Goal: Information Seeking & Learning: Find specific fact

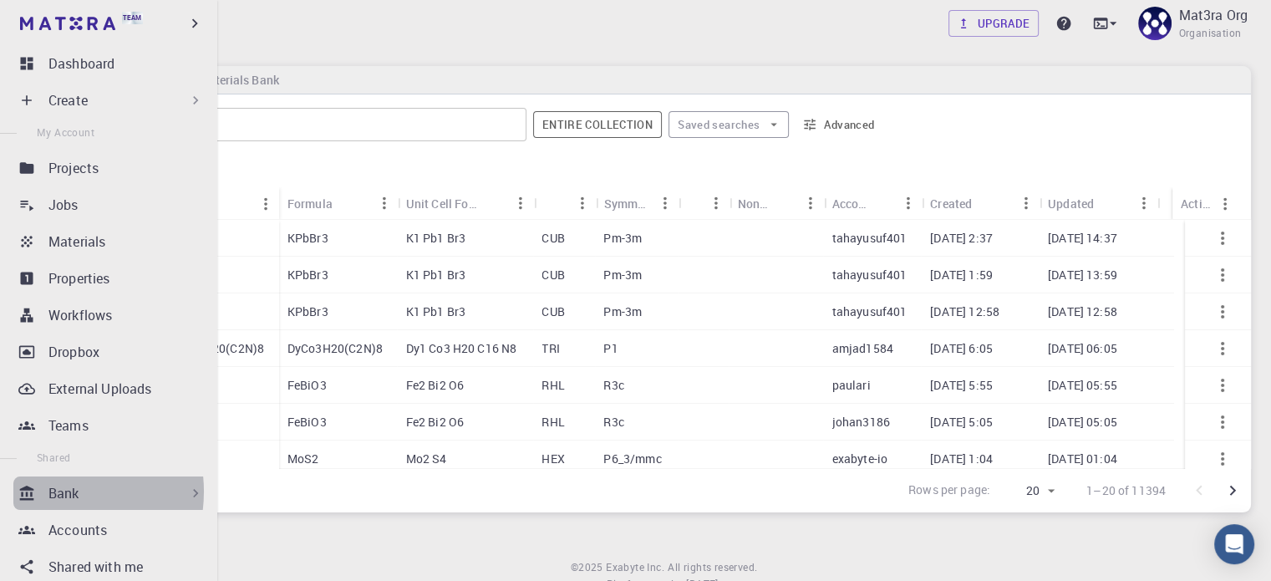
click at [52, 491] on p "Bank" at bounding box center [63, 493] width 31 height 20
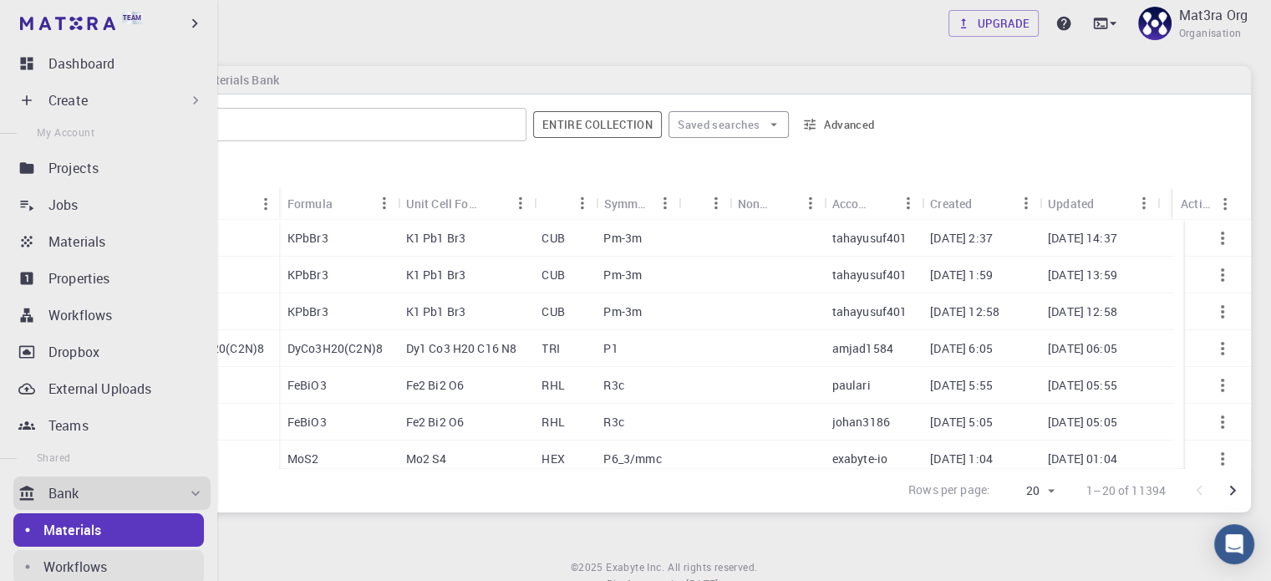
click at [74, 560] on p "Workflows" at bounding box center [75, 567] width 64 height 20
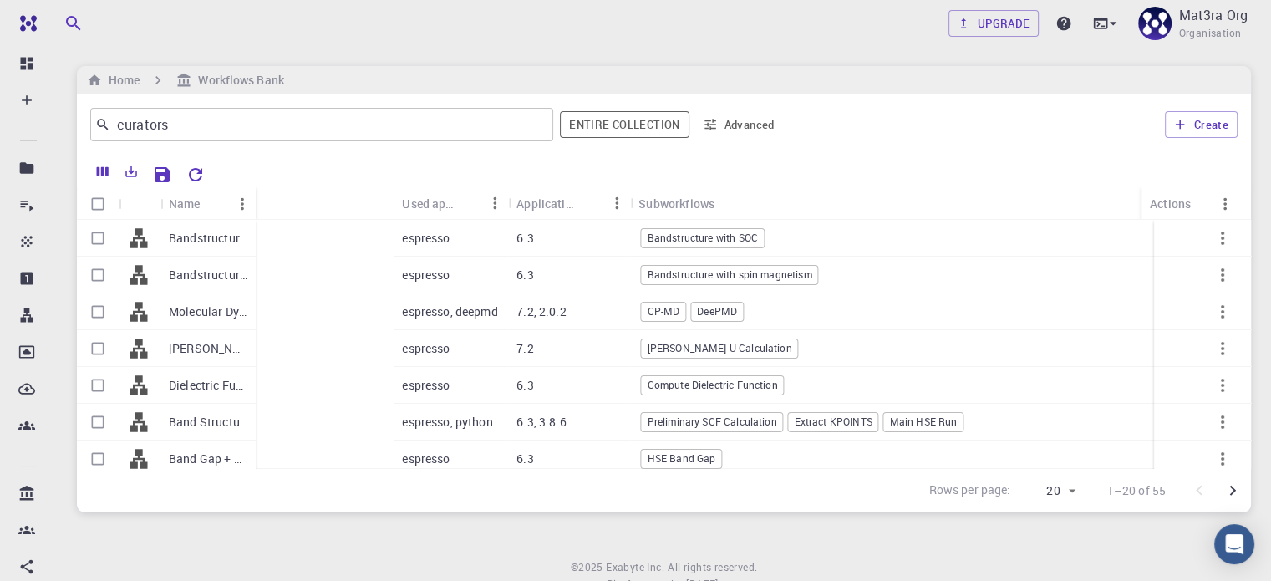
drag, startPoint x: 391, startPoint y: 201, endPoint x: 253, endPoint y: 193, distance: 138.1
click at [253, 193] on div "Name" at bounding box center [257, 203] width 17 height 33
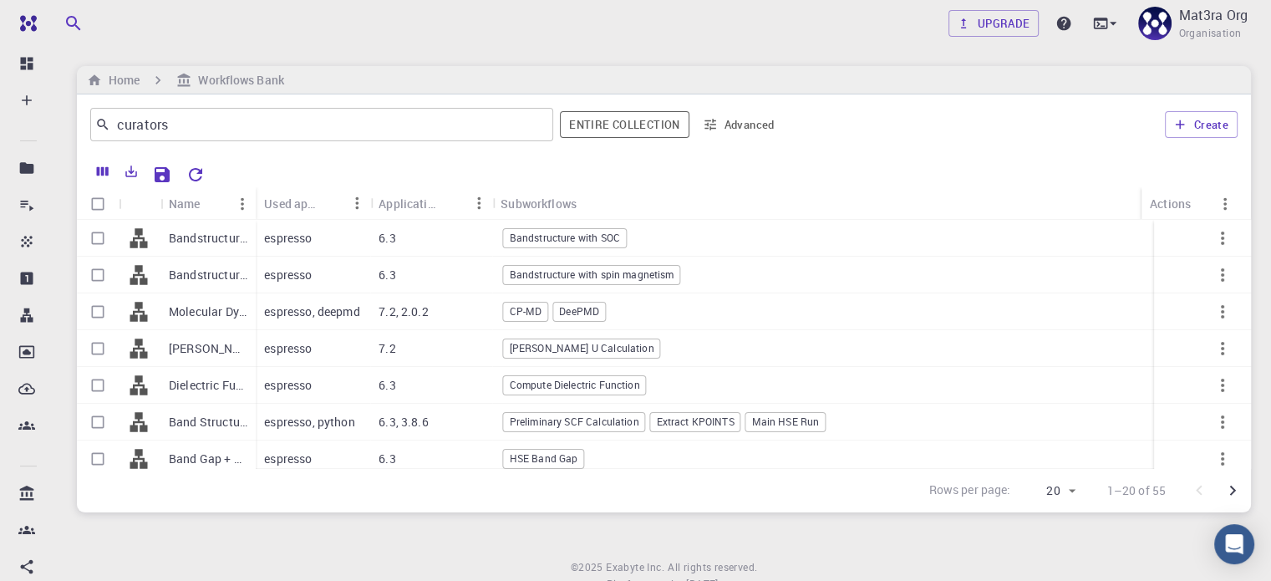
click at [552, 198] on div "Subworkflows" at bounding box center [539, 203] width 76 height 33
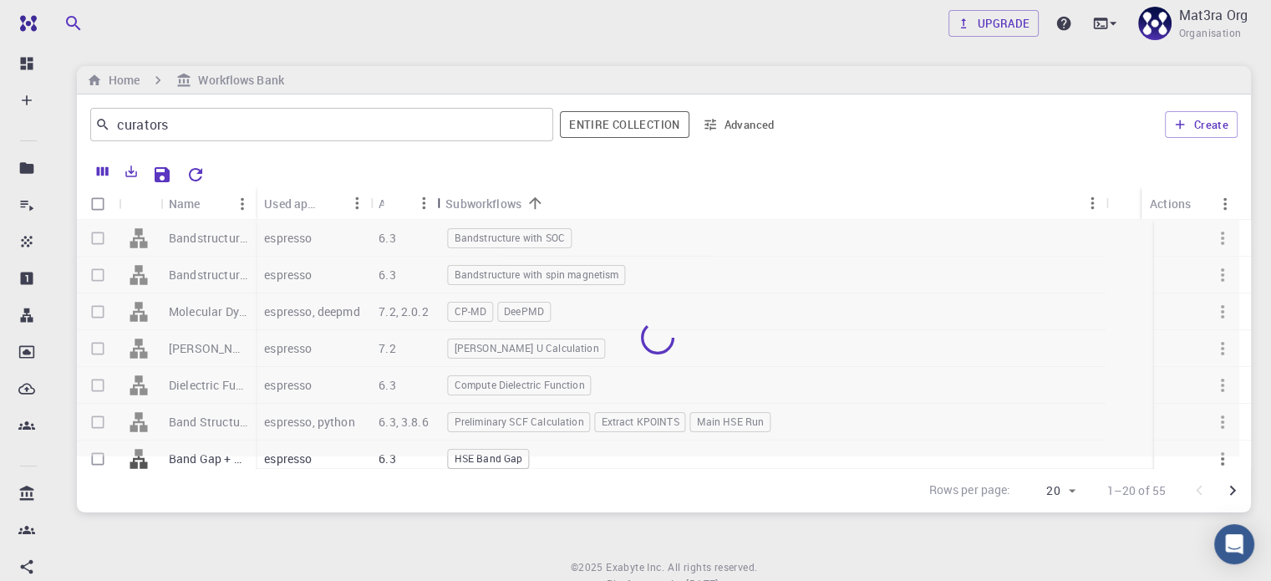
drag, startPoint x: 490, startPoint y: 200, endPoint x: 435, endPoint y: 198, distance: 55.2
click at [435, 198] on div "Application Version" at bounding box center [438, 203] width 17 height 33
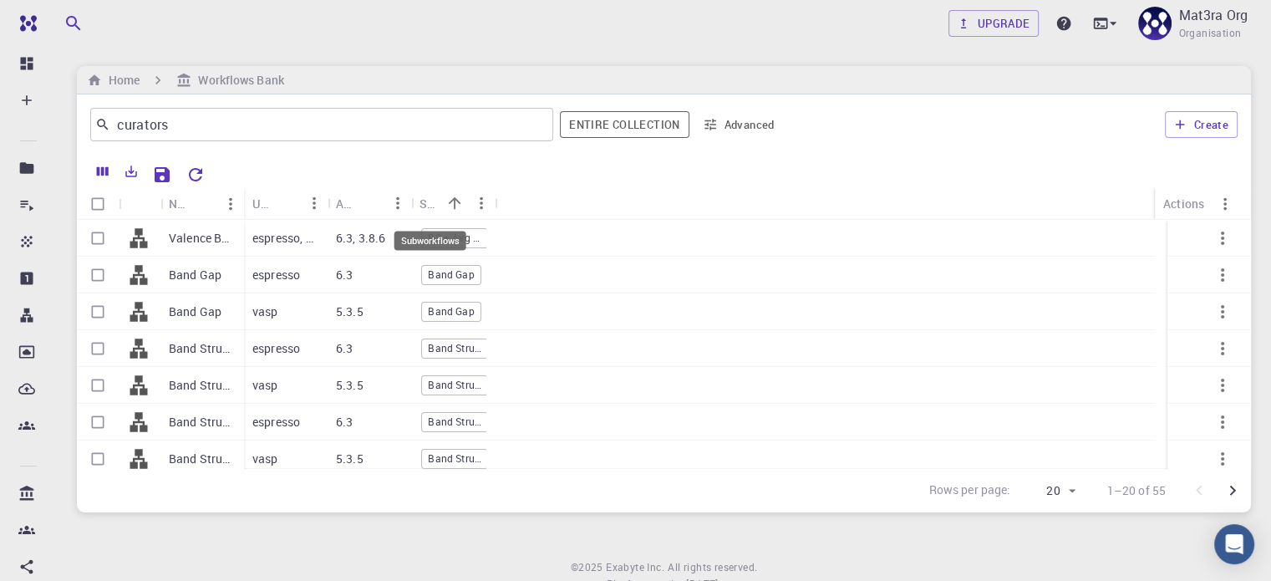
click at [429, 203] on div "Subworkflows" at bounding box center [430, 203] width 22 height 33
drag, startPoint x: 495, startPoint y: 205, endPoint x: 599, endPoint y: 207, distance: 104.5
click at [599, 207] on div "Subworkflows" at bounding box center [600, 203] width 17 height 33
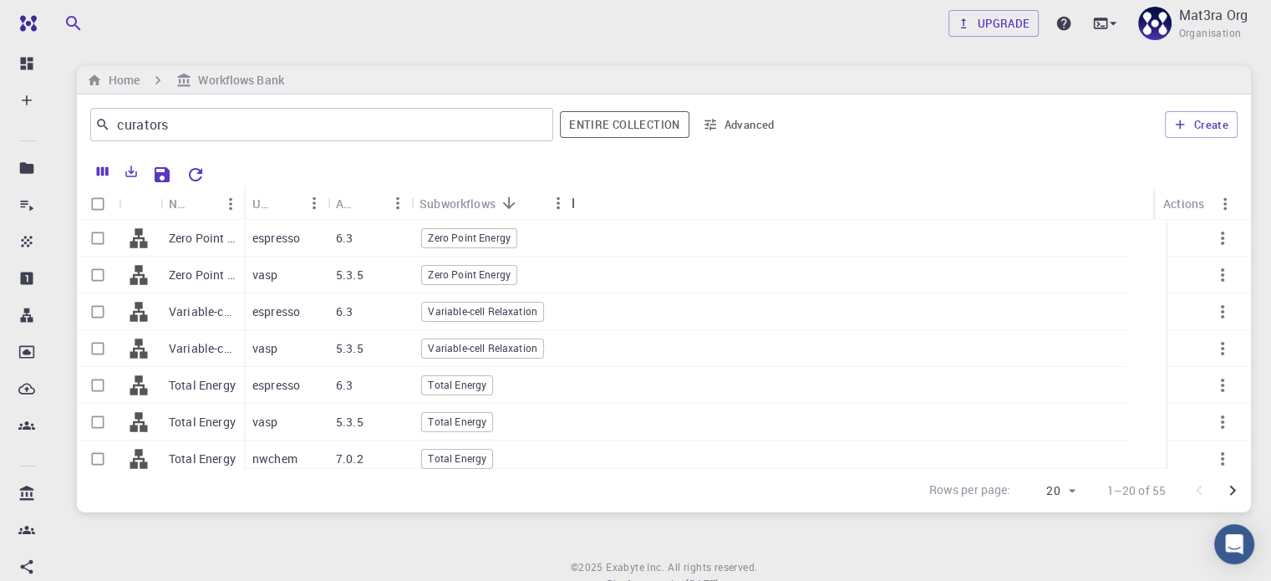
drag, startPoint x: 598, startPoint y: 203, endPoint x: 571, endPoint y: 202, distance: 27.6
click at [571, 202] on div "Subworkflows" at bounding box center [573, 203] width 17 height 33
drag, startPoint x: 567, startPoint y: 202, endPoint x: 839, endPoint y: 212, distance: 271.8
click at [839, 212] on div "Subworkflows" at bounding box center [840, 203] width 17 height 33
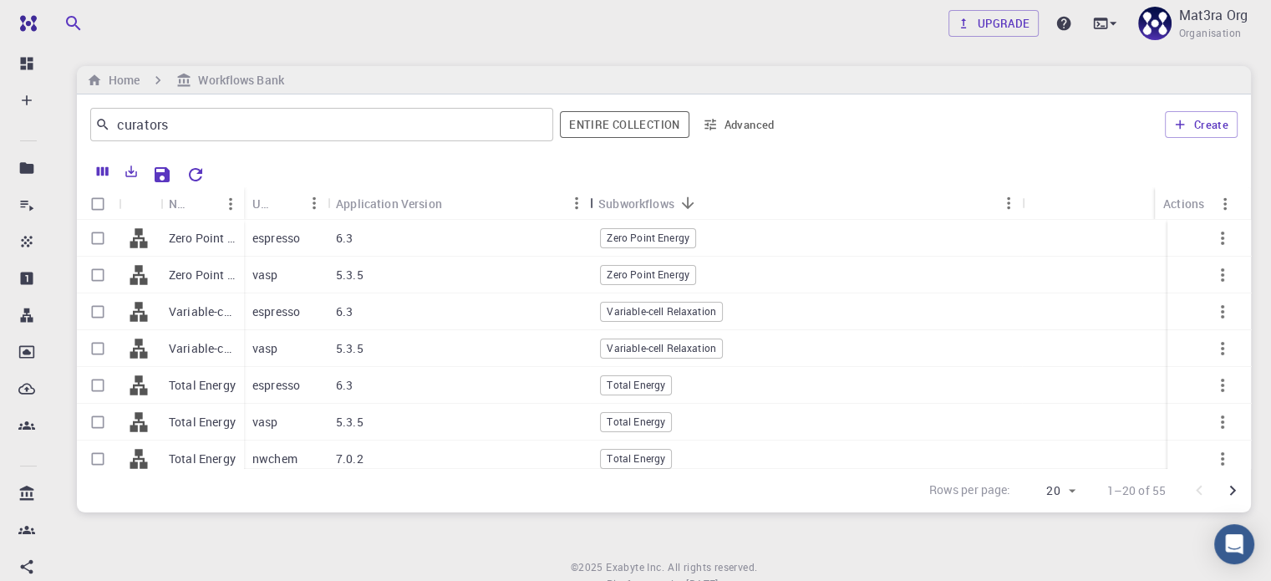
drag, startPoint x: 413, startPoint y: 202, endPoint x: 592, endPoint y: 203, distance: 178.8
click at [592, 203] on div "Application Version" at bounding box center [591, 203] width 17 height 33
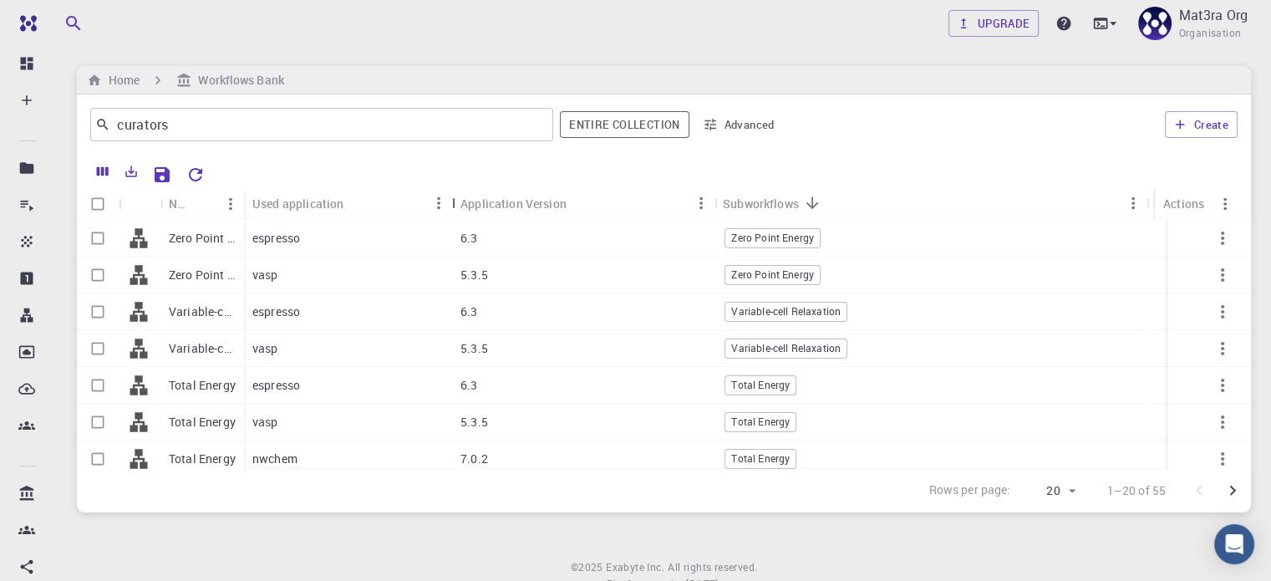
drag, startPoint x: 328, startPoint y: 201, endPoint x: 452, endPoint y: 206, distance: 124.6
click at [452, 206] on div "Used application" at bounding box center [453, 203] width 17 height 33
click at [1203, 19] on p "Mat3ra Org" at bounding box center [1212, 15] width 69 height 20
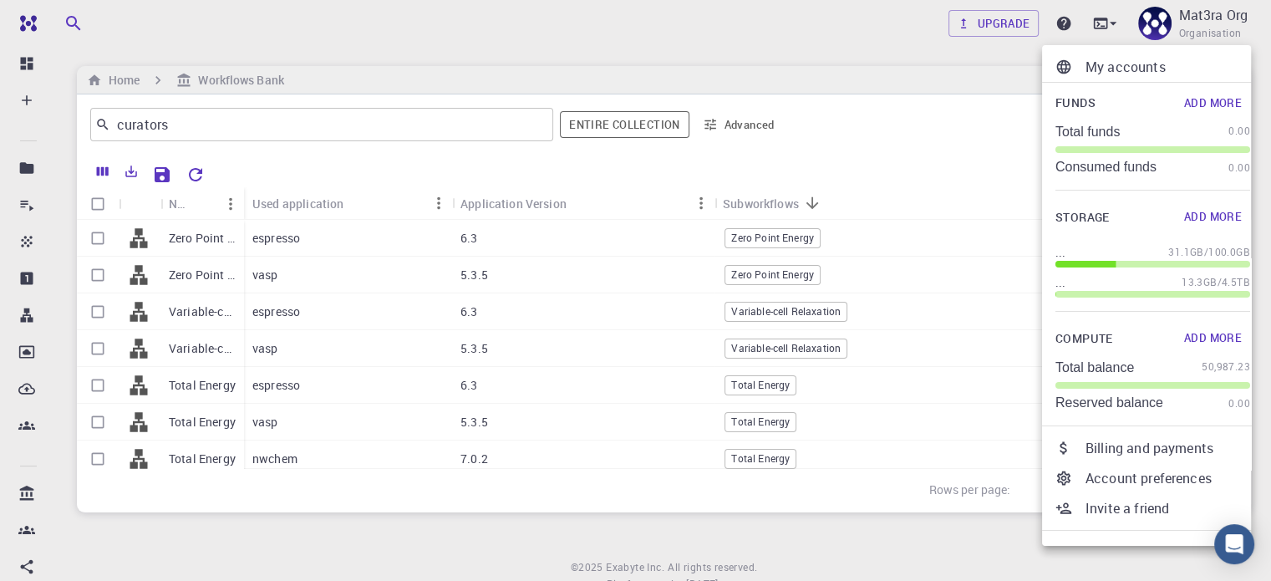
click at [1158, 61] on p "My accounts" at bounding box center [1168, 67] width 165 height 20
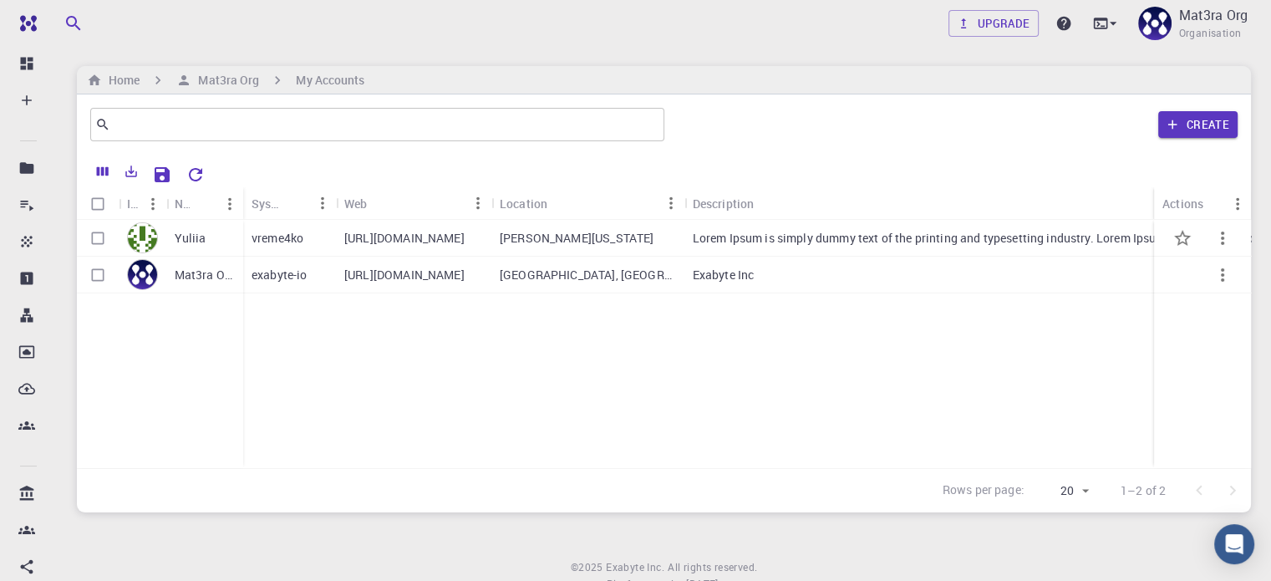
click at [297, 233] on p "vreme4ko" at bounding box center [278, 238] width 52 height 17
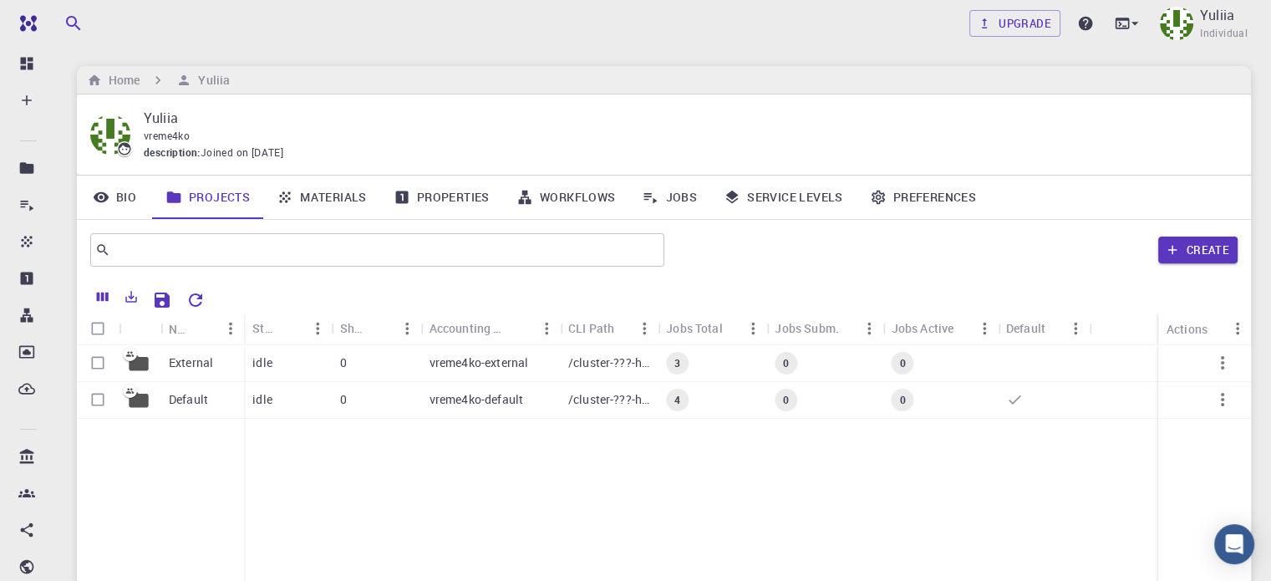
click at [570, 195] on link "Workflows" at bounding box center [566, 196] width 126 height 43
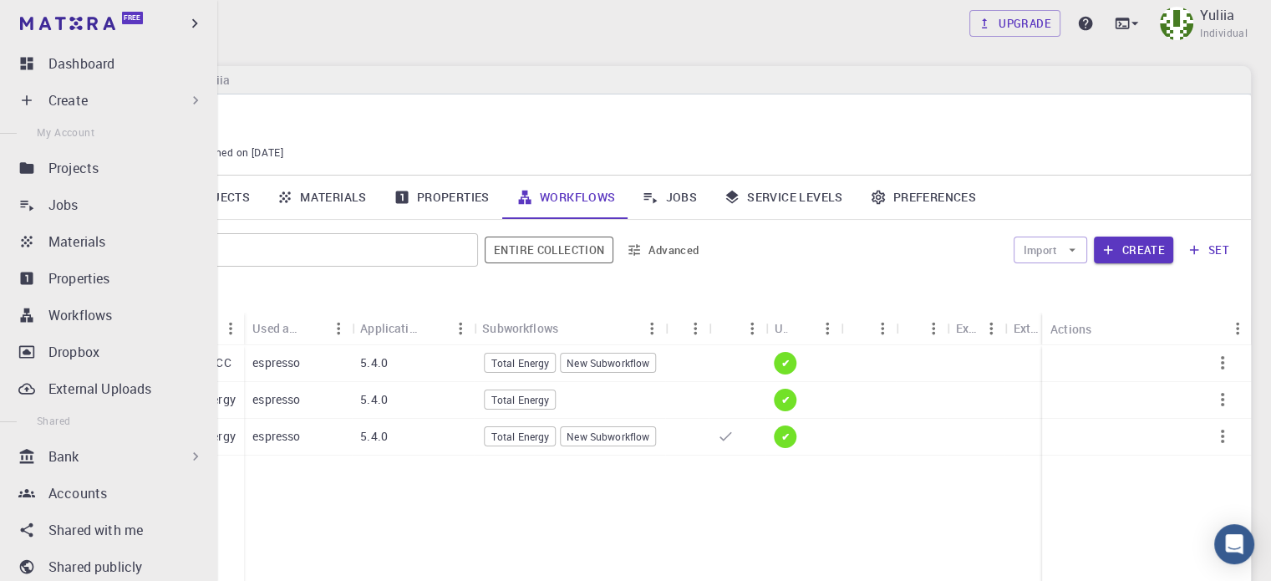
click at [120, 458] on div "Bank" at bounding box center [125, 456] width 155 height 20
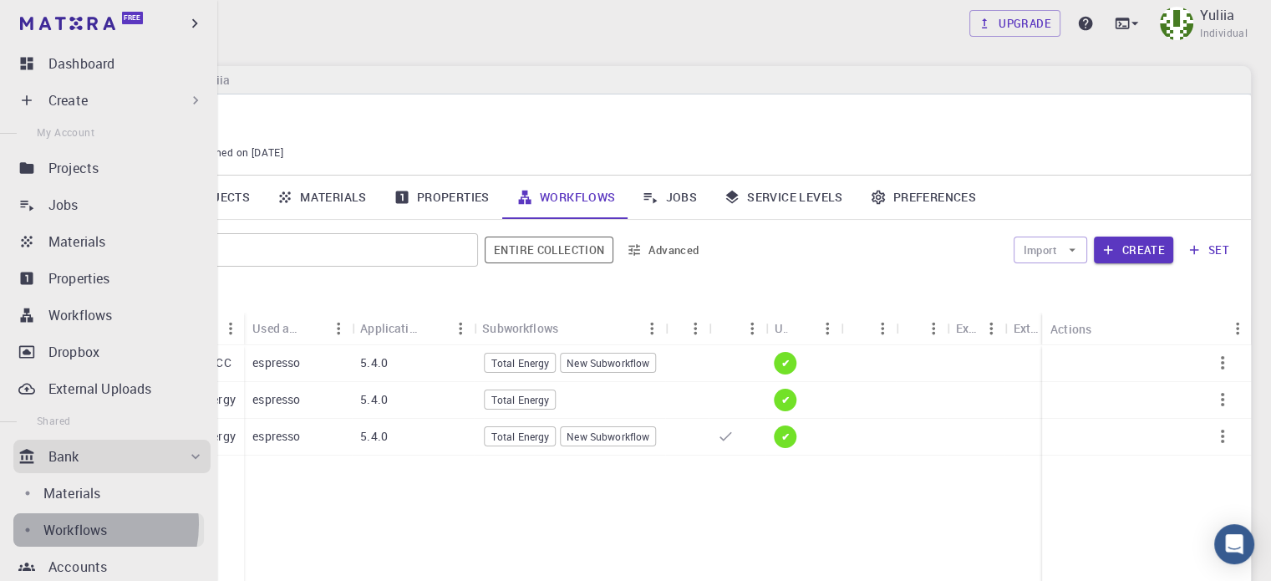
click at [79, 524] on p "Workflows" at bounding box center [75, 530] width 64 height 20
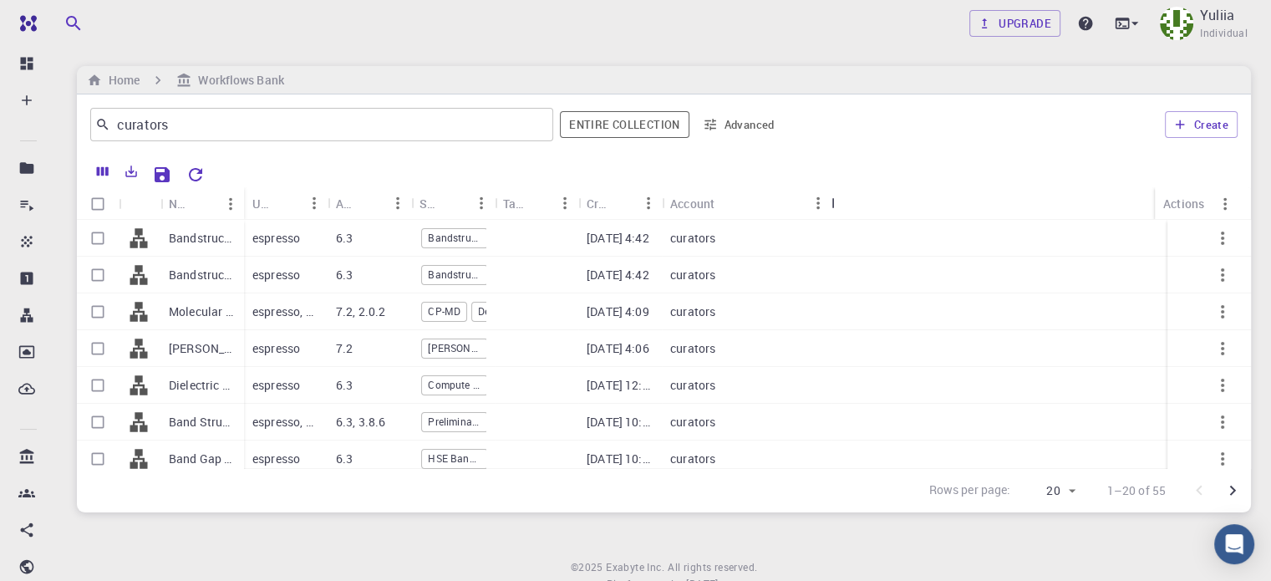
drag, startPoint x: 746, startPoint y: 203, endPoint x: 832, endPoint y: 204, distance: 86.1
click at [832, 204] on div "Account" at bounding box center [833, 203] width 17 height 33
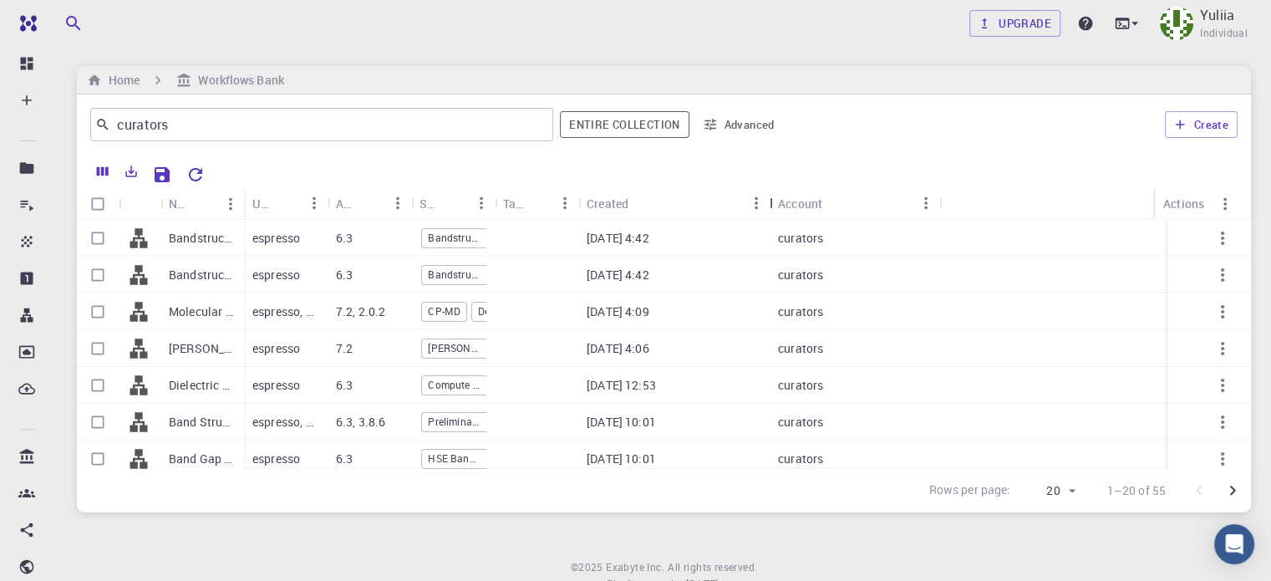
drag, startPoint x: 664, startPoint y: 201, endPoint x: 772, endPoint y: 201, distance: 107.8
click at [772, 201] on div "Created" at bounding box center [771, 203] width 17 height 33
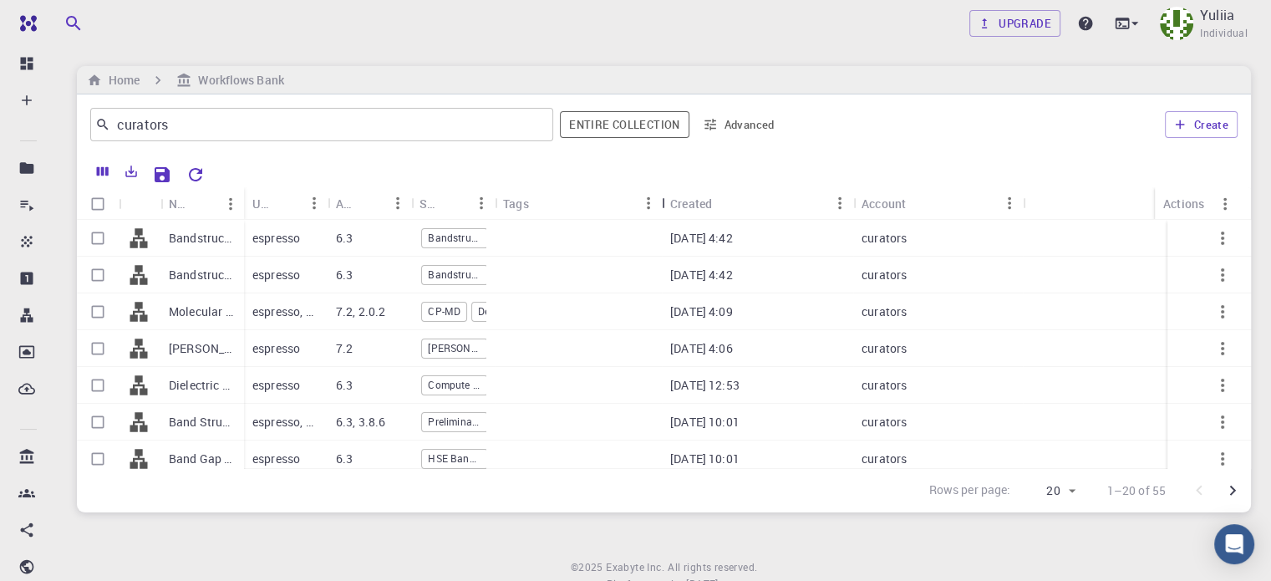
drag, startPoint x: 578, startPoint y: 200, endPoint x: 654, endPoint y: 199, distance: 76.0
click at [672, 198] on div "Tags" at bounding box center [663, 203] width 17 height 33
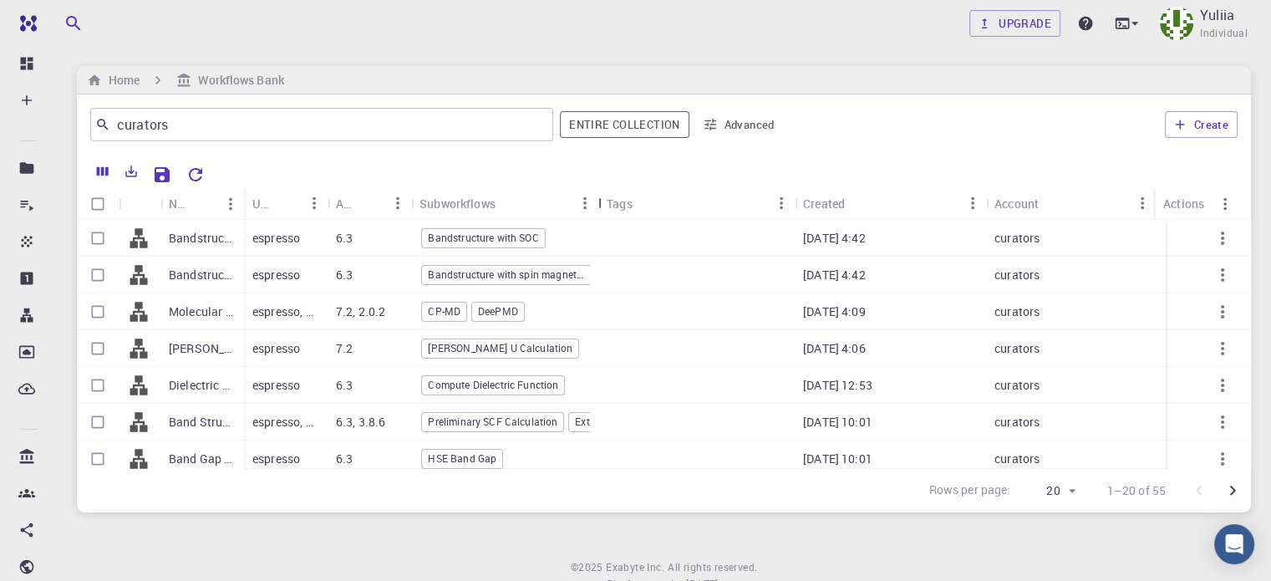
drag, startPoint x: 496, startPoint y: 200, endPoint x: 600, endPoint y: 200, distance: 103.6
click at [600, 200] on div "Subworkflows" at bounding box center [600, 203] width 17 height 33
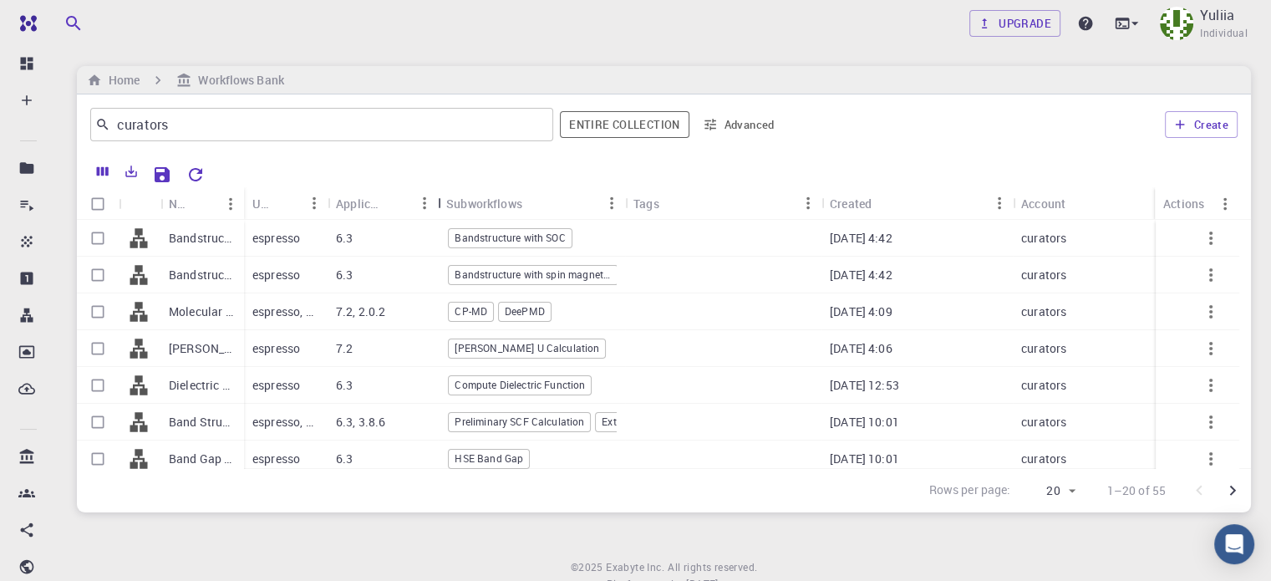
drag, startPoint x: 414, startPoint y: 197, endPoint x: 441, endPoint y: 196, distance: 26.8
click at [441, 196] on div "Application Version" at bounding box center [439, 203] width 17 height 33
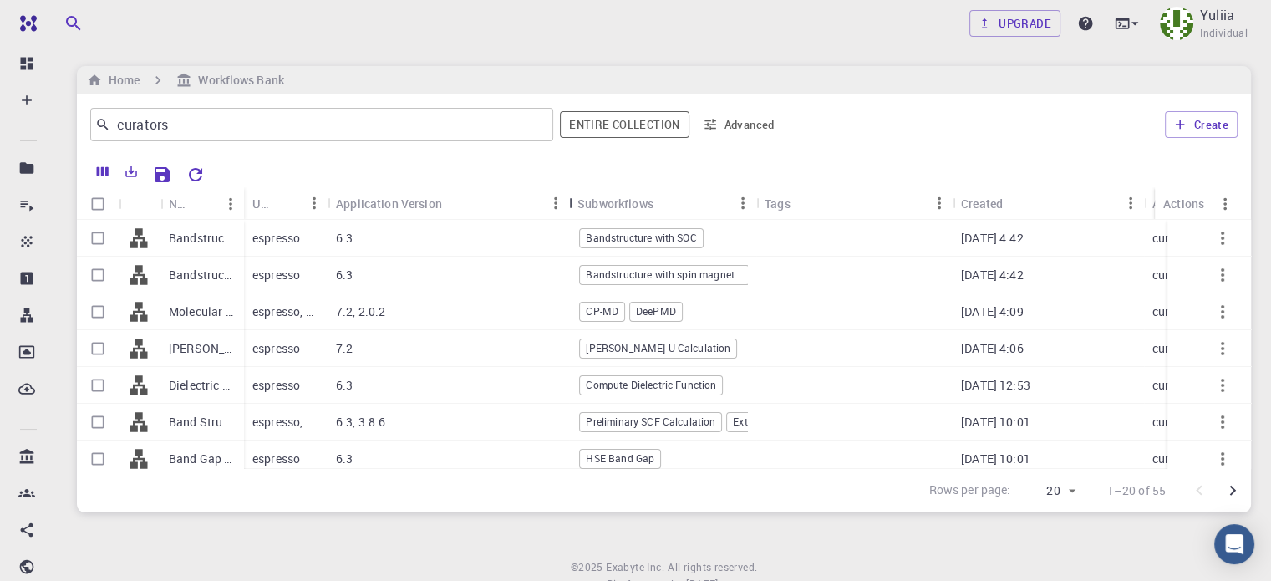
drag, startPoint x: 435, startPoint y: 199, endPoint x: 471, endPoint y: 201, distance: 36.0
click at [577, 208] on div "Application Version" at bounding box center [570, 203] width 17 height 33
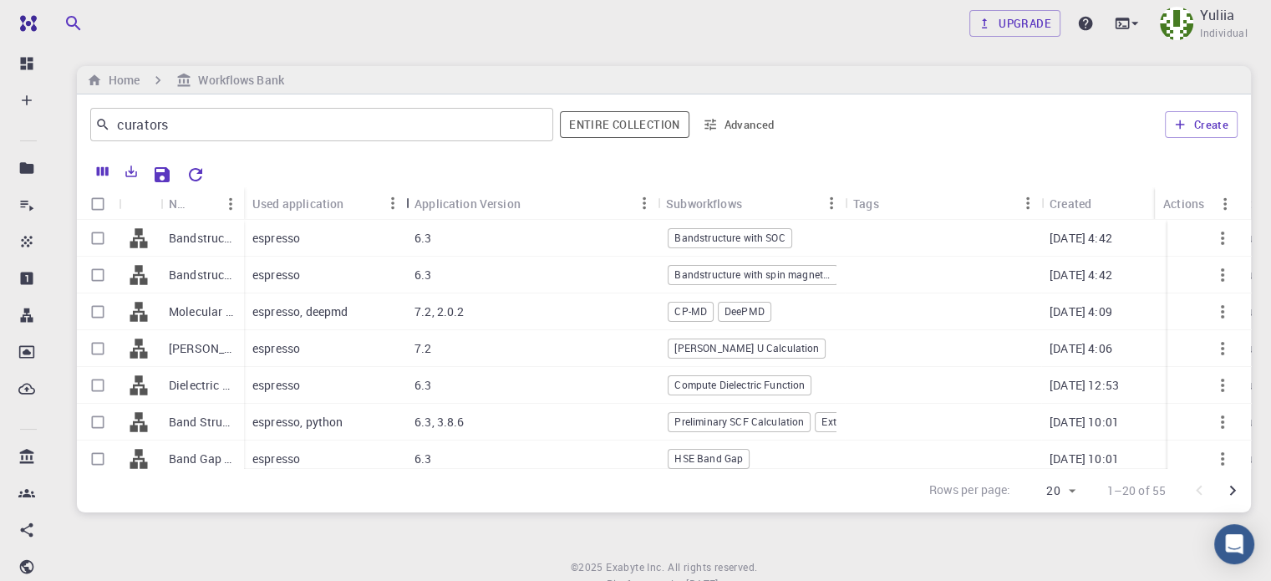
drag, startPoint x: 333, startPoint y: 193, endPoint x: 412, endPoint y: 203, distance: 79.2
click at [412, 203] on div "Used application" at bounding box center [407, 203] width 17 height 33
click at [479, 46] on div "Upgrade Yuliia Individual" at bounding box center [664, 23] width 1254 height 47
drag, startPoint x: 544, startPoint y: 184, endPoint x: 386, endPoint y: 163, distance: 159.3
click at [458, 190] on div "Name Used application Application Version Subworkflows Tags Created Account Act…" at bounding box center [664, 334] width 1174 height 358
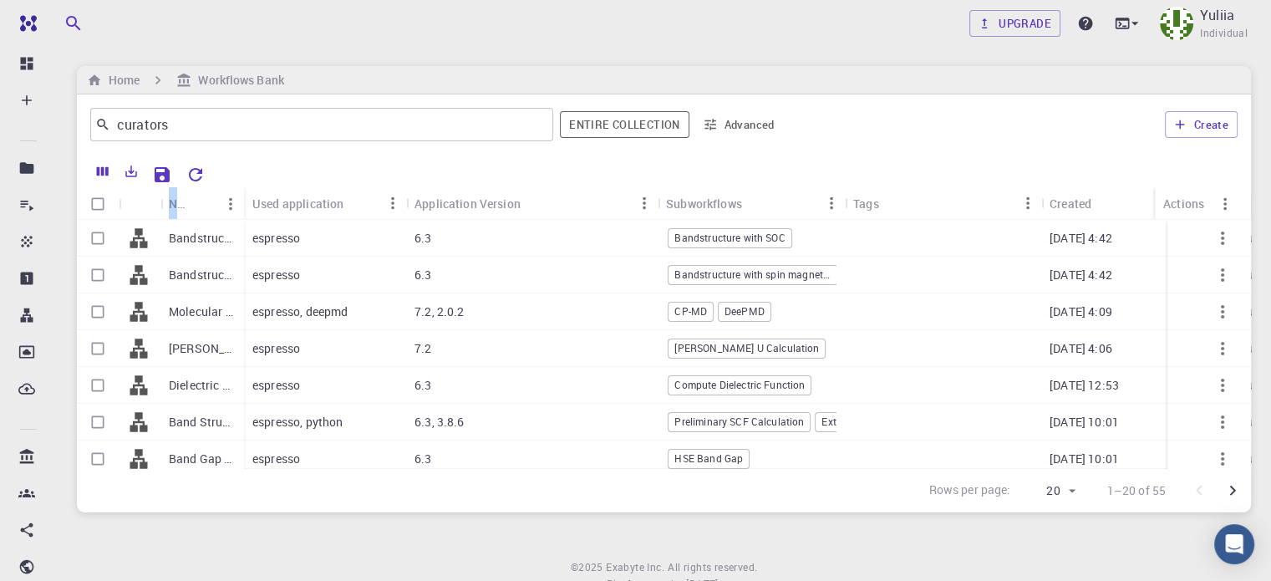
click at [387, 160] on div at bounding box center [725, 172] width 1026 height 29
drag, startPoint x: 410, startPoint y: 165, endPoint x: 501, endPoint y: 198, distance: 96.7
click at [501, 198] on div "Name Used application Application Version Subworkflows Tags Created Account Act…" at bounding box center [664, 334] width 1174 height 358
click at [291, 160] on div at bounding box center [725, 172] width 1026 height 29
drag, startPoint x: 134, startPoint y: 199, endPoint x: 434, endPoint y: 203, distance: 300.0
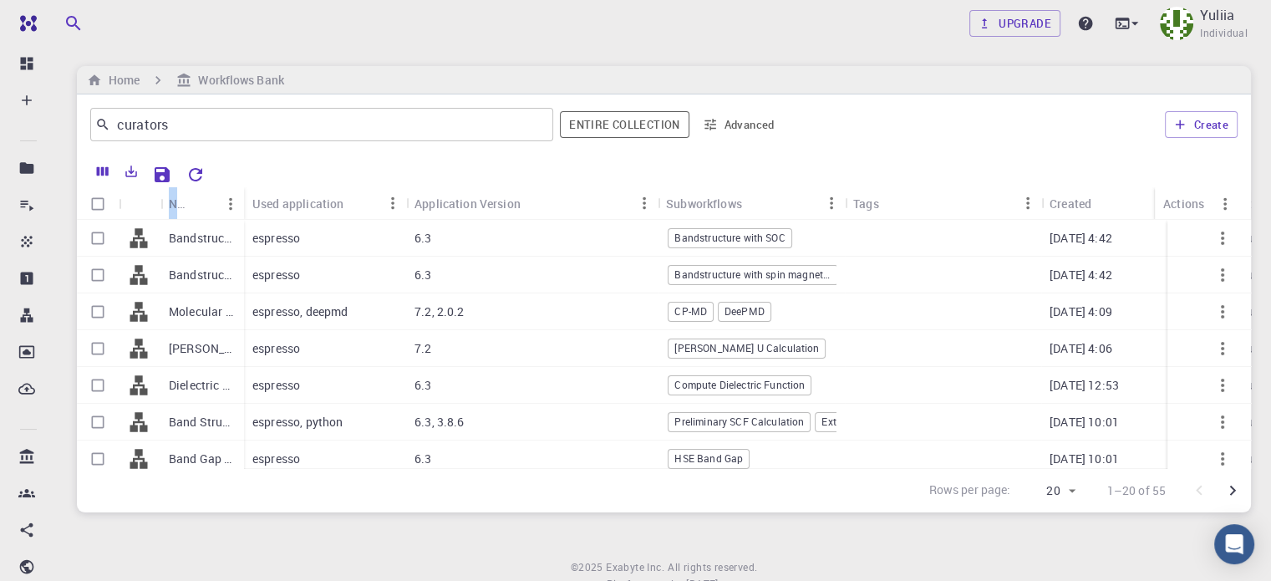
click at [434, 203] on div "Name Used application Application Version Subworkflows Tags Created Account Act…" at bounding box center [664, 203] width 1174 height 33
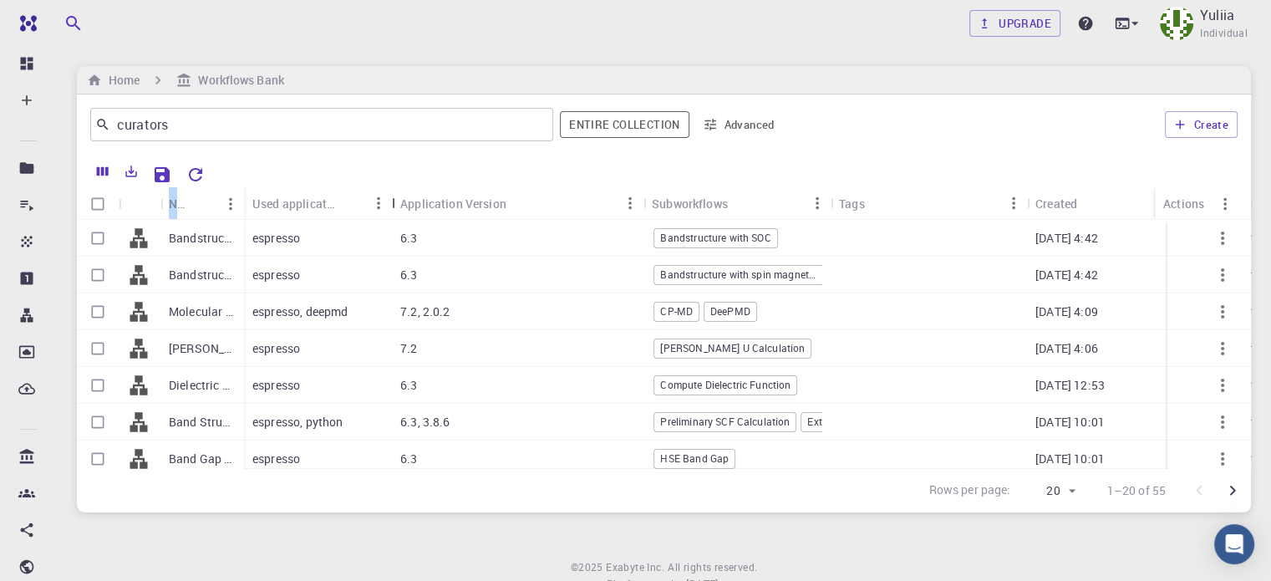
drag, startPoint x: 414, startPoint y: 203, endPoint x: 399, endPoint y: 200, distance: 14.6
click at [399, 200] on div "Used application" at bounding box center [393, 203] width 17 height 33
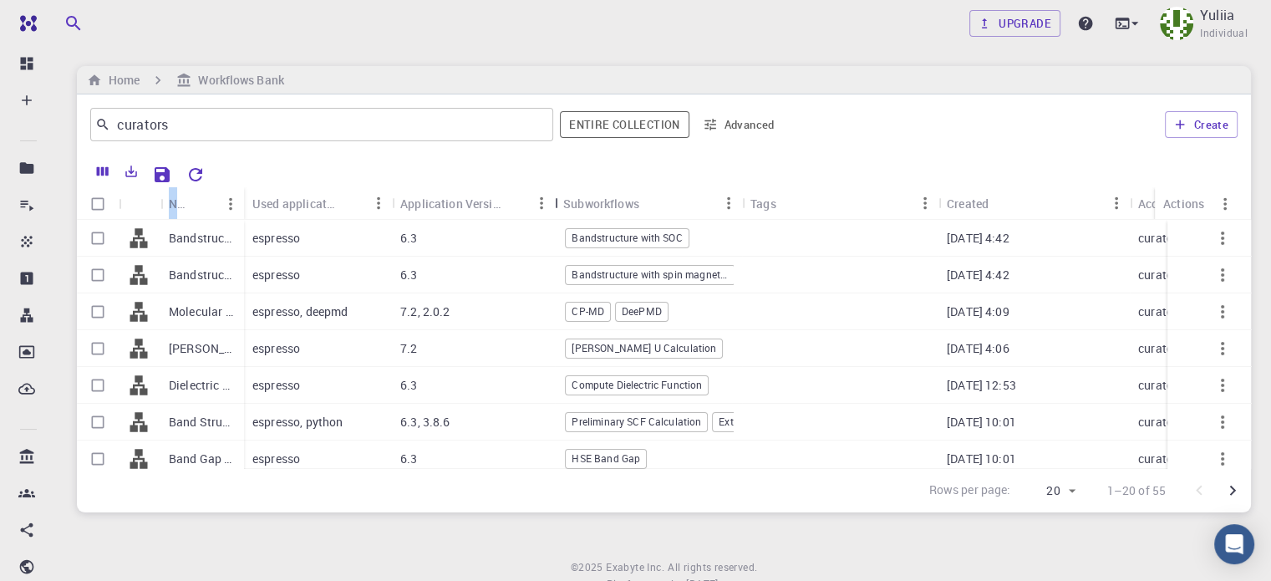
drag, startPoint x: 643, startPoint y: 200, endPoint x: 414, endPoint y: 185, distance: 229.5
click at [548, 193] on div "Application Version" at bounding box center [556, 203] width 17 height 33
drag, startPoint x: 394, startPoint y: 199, endPoint x: 404, endPoint y: 200, distance: 10.1
click at [404, 200] on div "Used application" at bounding box center [403, 203] width 17 height 33
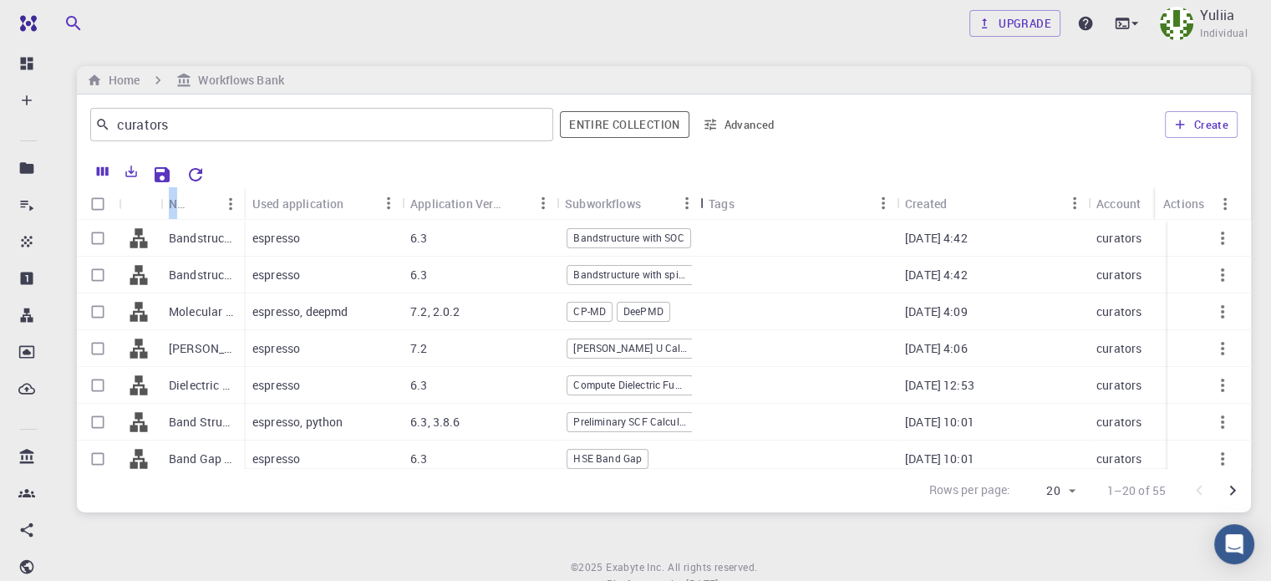
drag, startPoint x: 745, startPoint y: 205, endPoint x: 702, endPoint y: 205, distance: 43.5
click at [702, 205] on div "Subworkflows" at bounding box center [702, 203] width 17 height 33
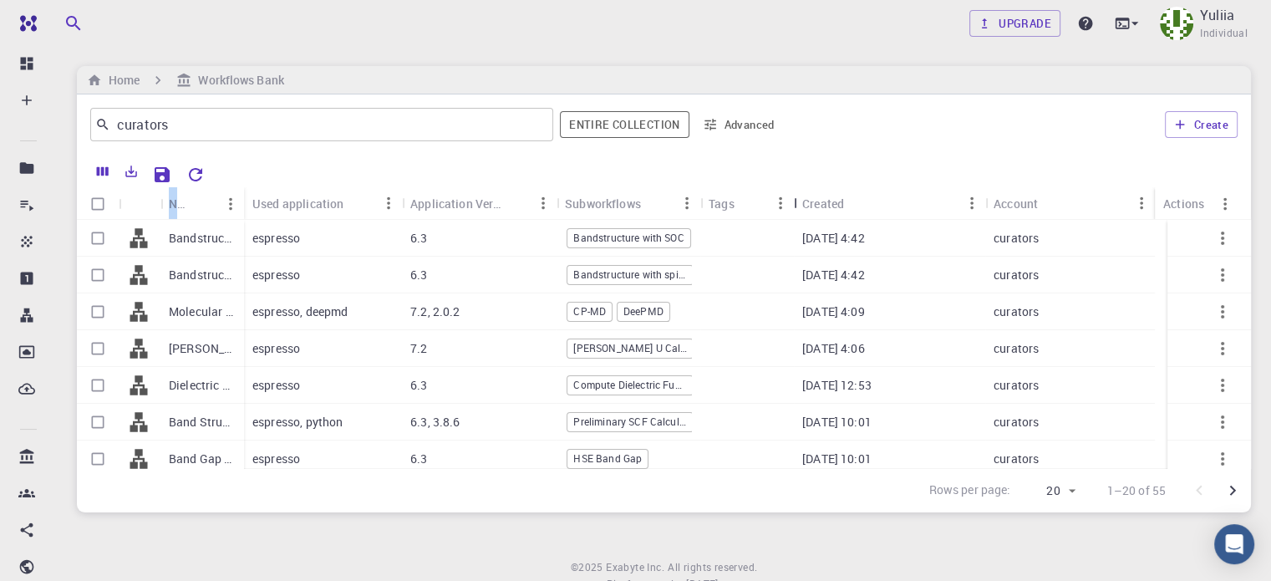
drag, startPoint x: 899, startPoint y: 205, endPoint x: 796, endPoint y: 201, distance: 102.8
click at [796, 201] on div "Tags" at bounding box center [795, 203] width 17 height 33
click at [544, 526] on div "Upgrade Yuliia Individual Home Workflows Bank curators ​ Entire collection Adva…" at bounding box center [664, 321] width 1214 height 643
copy p "espresso, deepmd"
drag, startPoint x: 354, startPoint y: 312, endPoint x: 613, endPoint y: 554, distance: 354.1
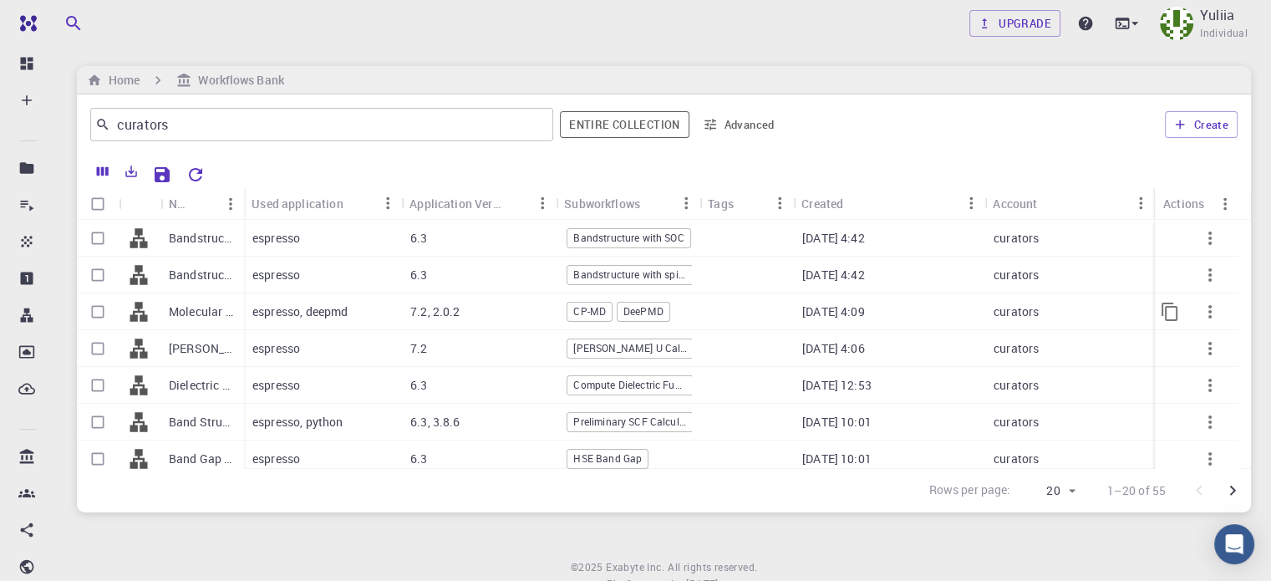
click at [354, 317] on div "espresso, deepmd" at bounding box center [323, 311] width 158 height 37
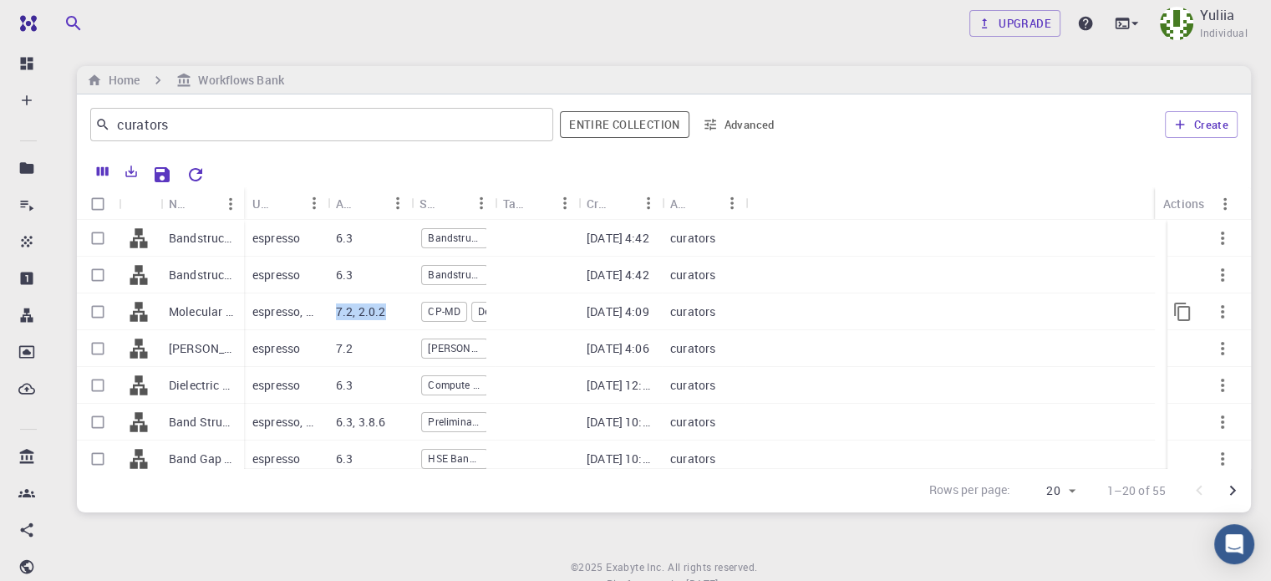
copy div "pmd 7.2, 2.0.2"
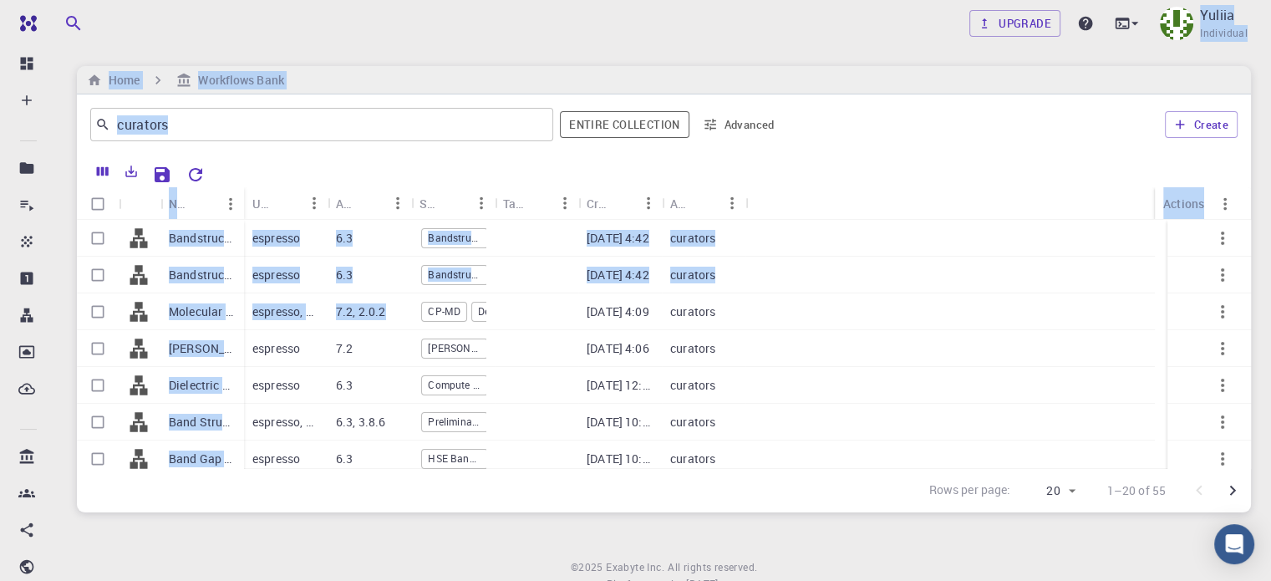
drag, startPoint x: 389, startPoint y: 309, endPoint x: 444, endPoint y: 45, distance: 269.6
click at [444, 45] on div "Upgrade Yuliia Individual Home Workflows Bank curators ​ Entire collection Adva…" at bounding box center [664, 321] width 1214 height 643
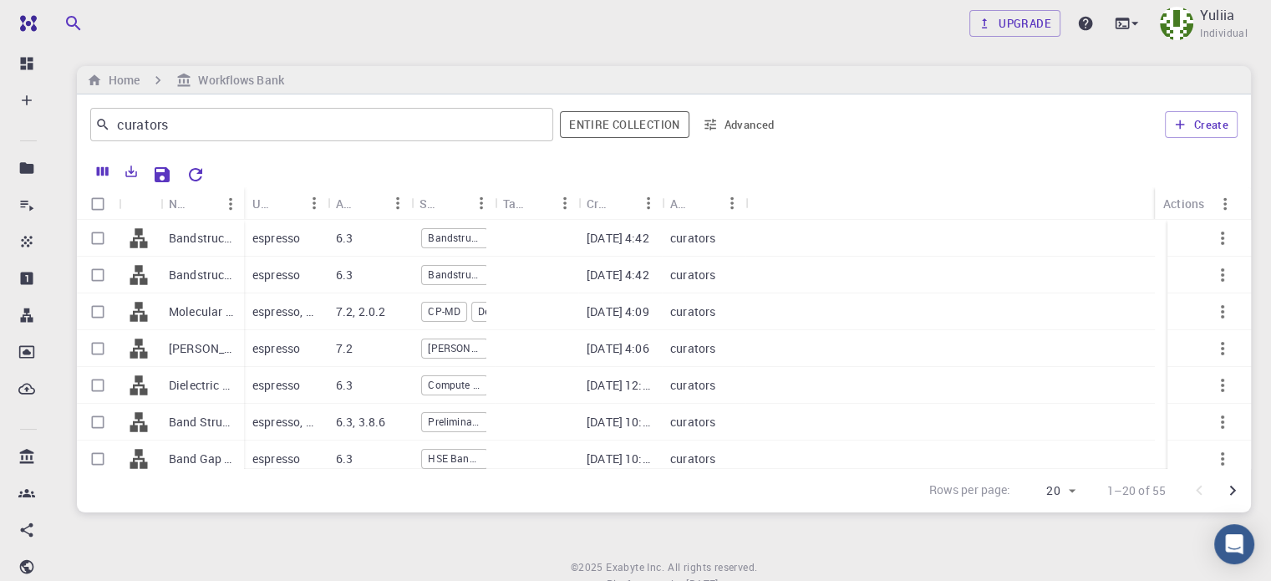
click at [444, 45] on div "Upgrade Yuliia Individual" at bounding box center [664, 23] width 1254 height 47
copy p "7.2, 2.0.2"
drag, startPoint x: 401, startPoint y: 313, endPoint x: 338, endPoint y: 313, distance: 63.5
click at [338, 313] on div "7.2, 2.0.2" at bounding box center [370, 311] width 84 height 37
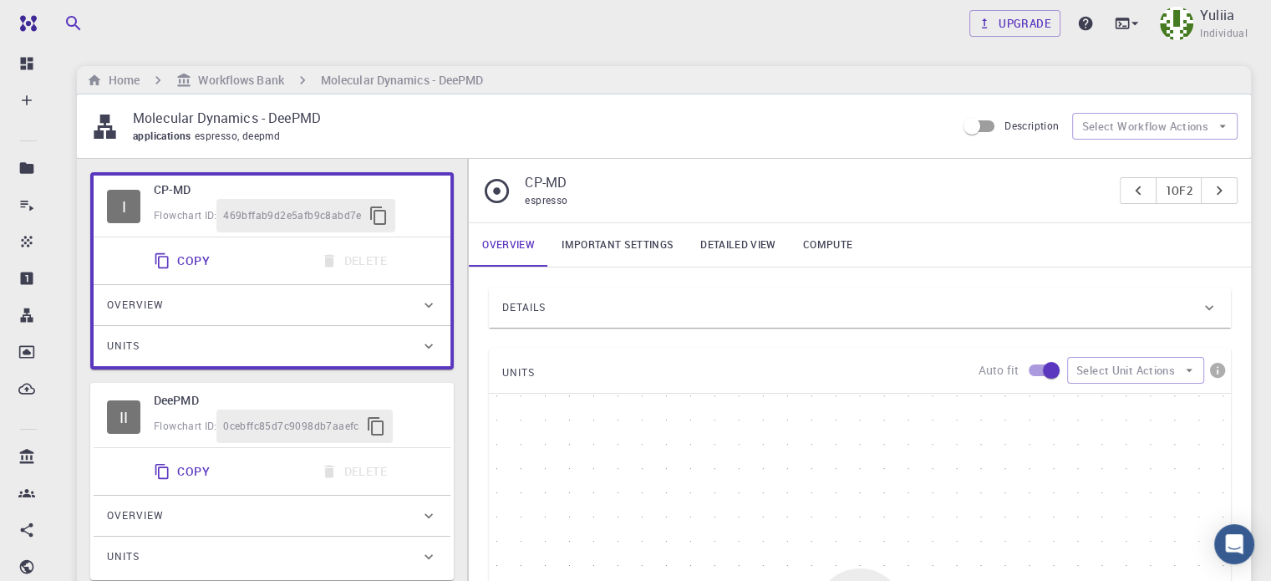
click at [443, 531] on div "Overview" at bounding box center [272, 516] width 357 height 40
